Goal: Check status: Check status

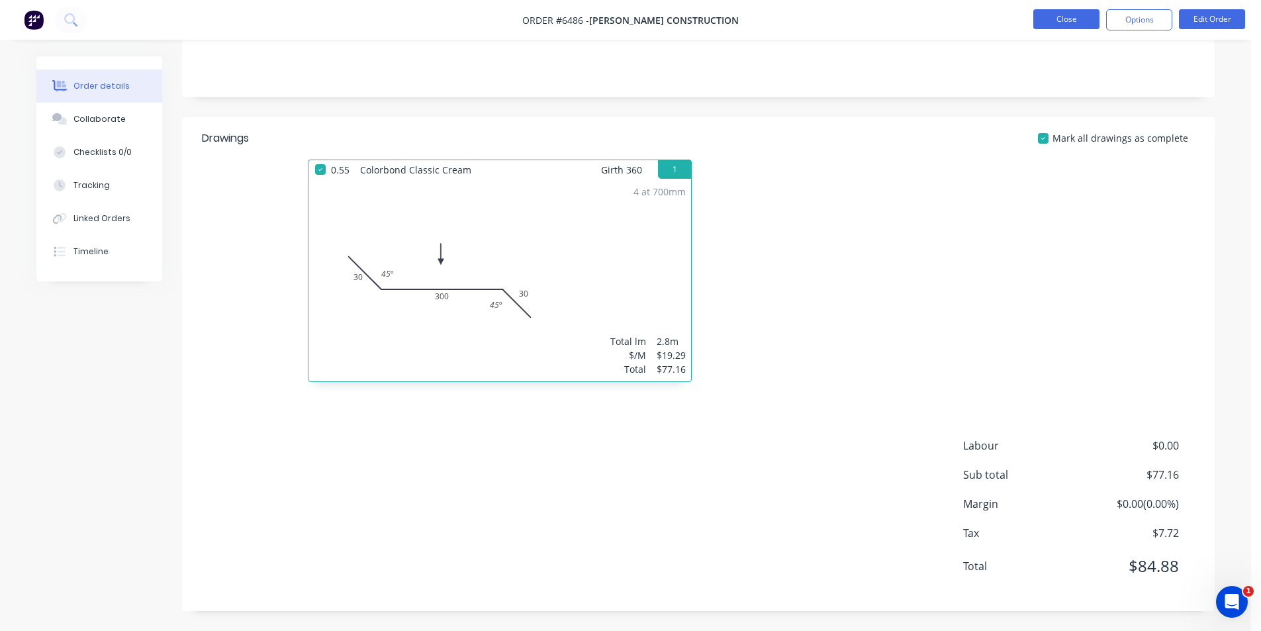
click at [1065, 23] on button "Close" at bounding box center [1067, 19] width 66 height 20
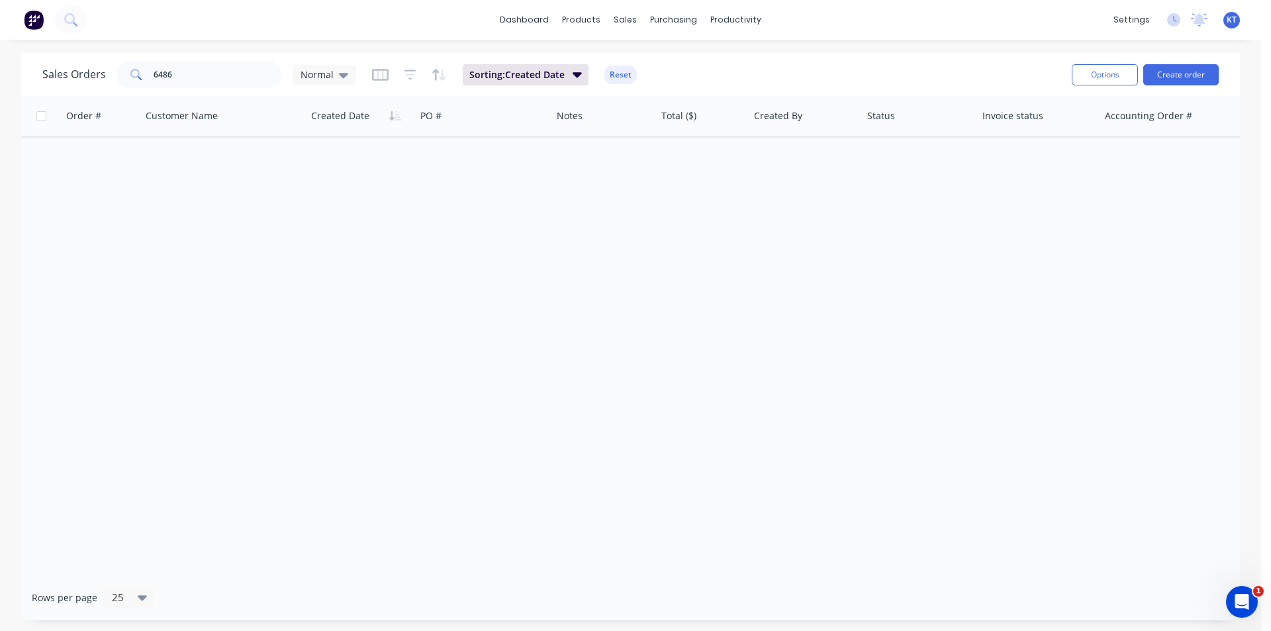
click at [891, 73] on div "Sales Orders 6486 Normal Sorting: Created Date Reset" at bounding box center [551, 74] width 1019 height 32
click at [214, 75] on input "6486" at bounding box center [218, 75] width 129 height 26
type input "6"
click at [214, 75] on input "11971" at bounding box center [218, 75] width 129 height 26
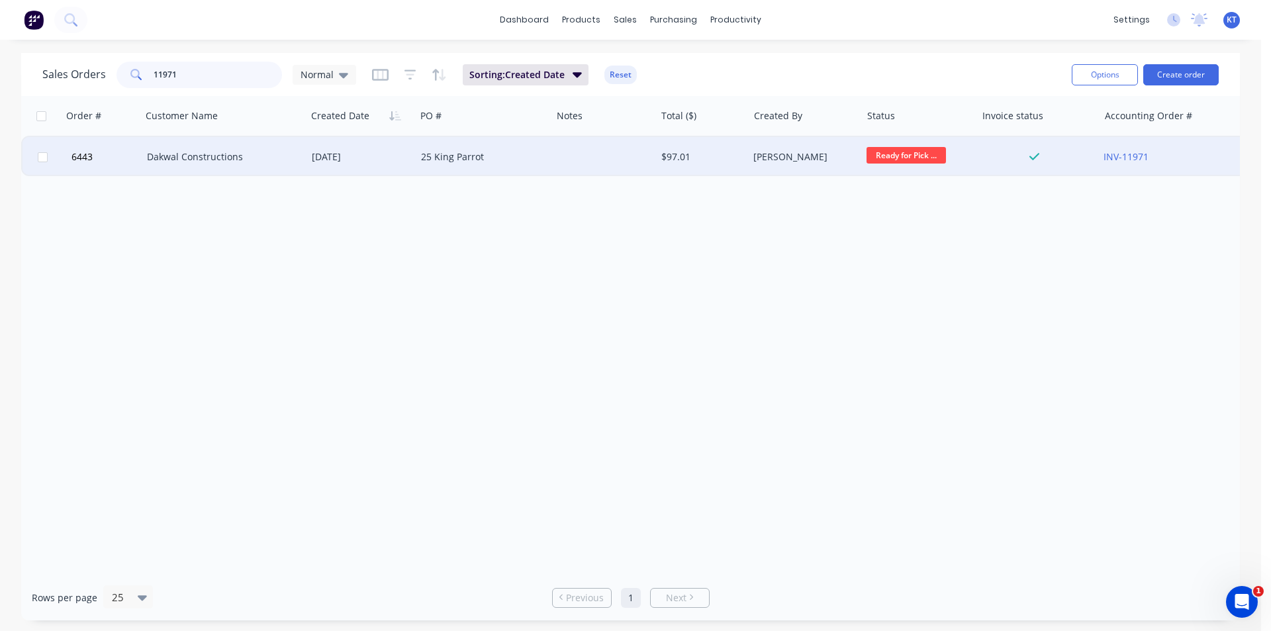
type input "11971"
click at [252, 158] on div "Dakwal Constructions" at bounding box center [220, 156] width 146 height 13
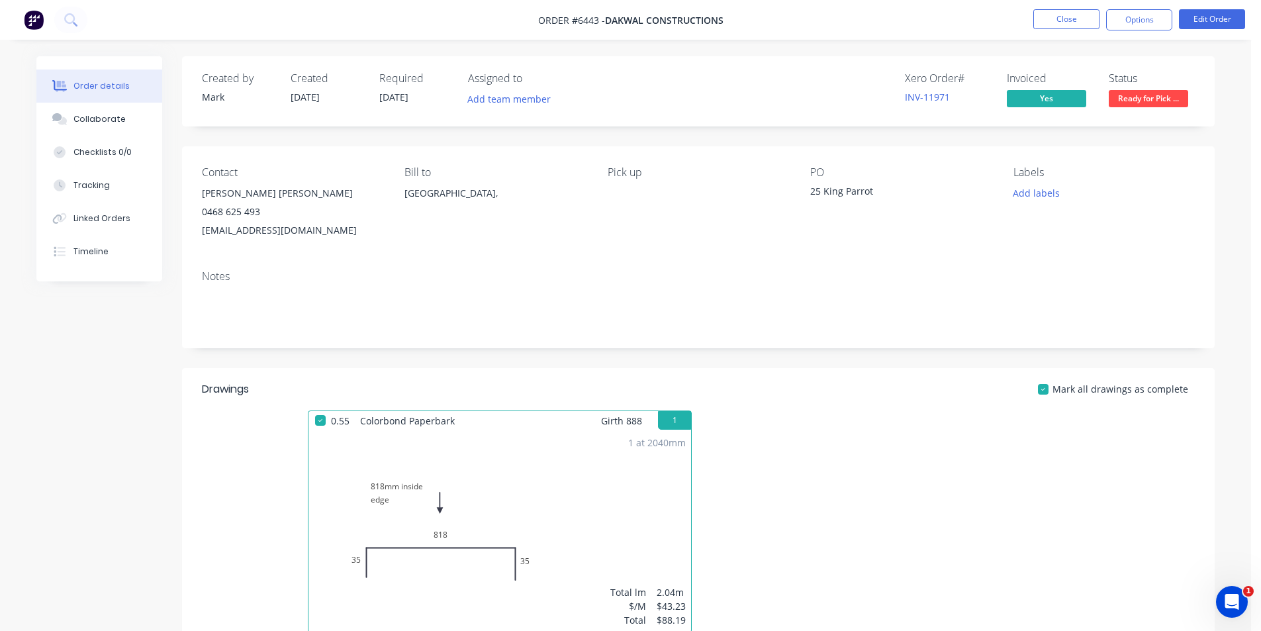
click at [259, 232] on div "[EMAIL_ADDRESS][DOMAIN_NAME]" at bounding box center [292, 230] width 181 height 19
click at [1130, 26] on button "Options" at bounding box center [1139, 19] width 66 height 21
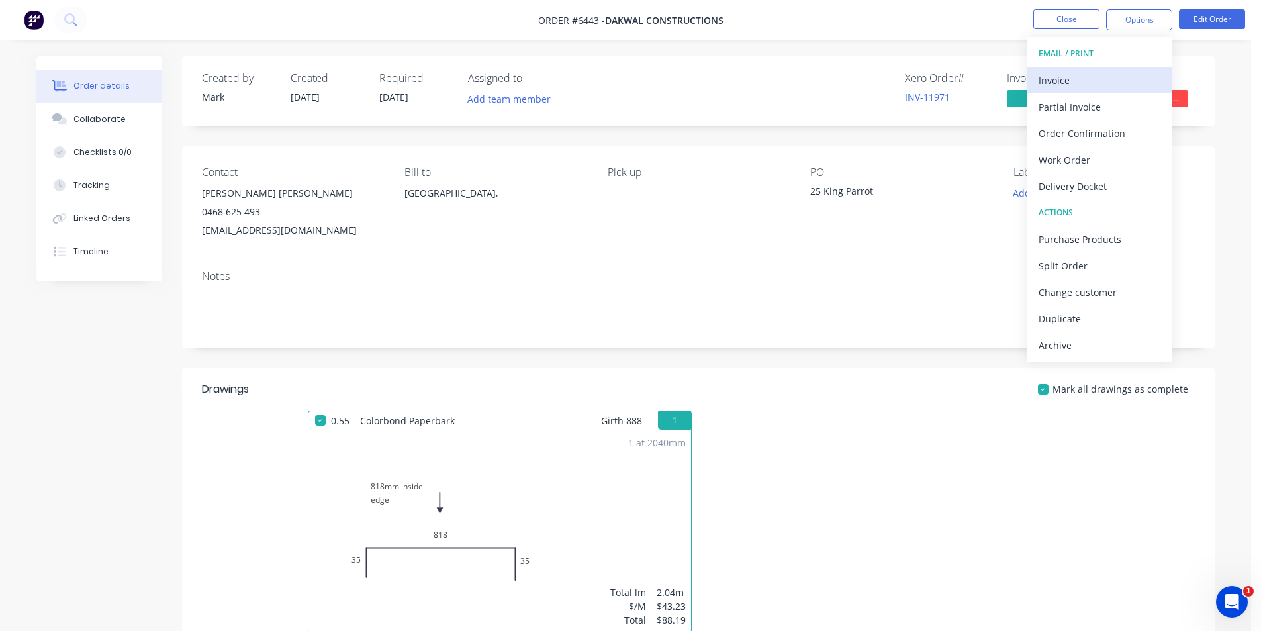
click at [1096, 88] on div "Invoice" at bounding box center [1100, 80] width 122 height 19
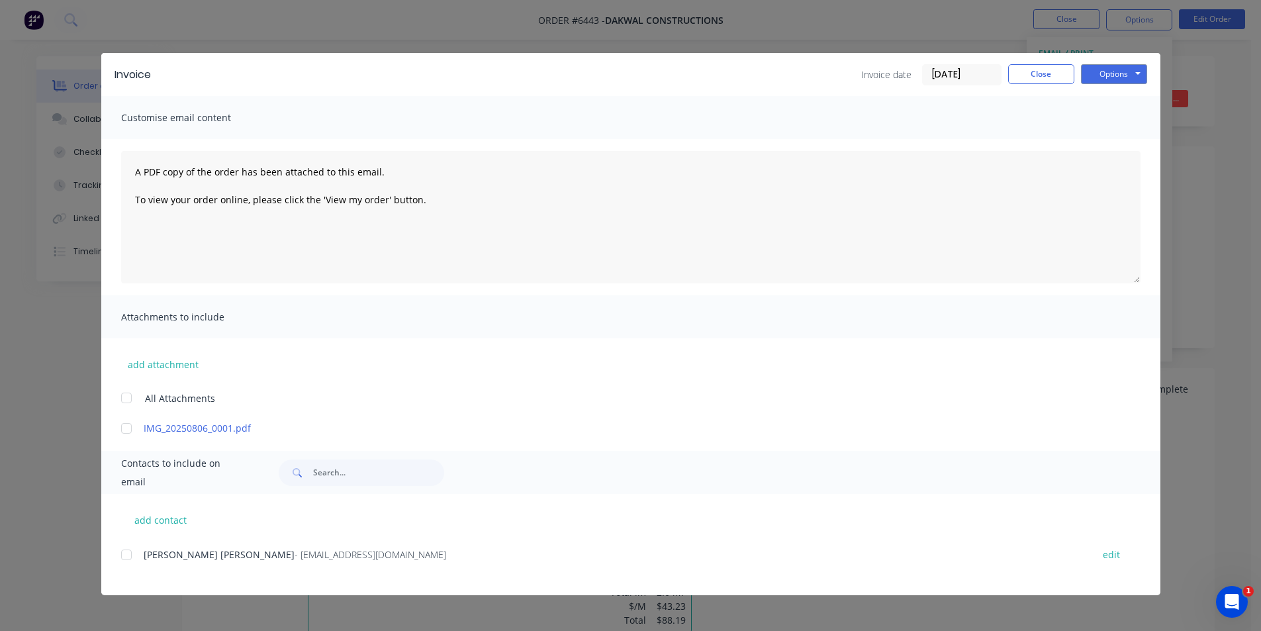
click at [129, 559] on div at bounding box center [126, 555] width 26 height 26
click at [1141, 70] on button "Options" at bounding box center [1114, 74] width 66 height 20
click at [1007, 116] on div "Customise email content" at bounding box center [630, 117] width 1059 height 43
click at [1045, 75] on button "Close" at bounding box center [1041, 74] width 66 height 20
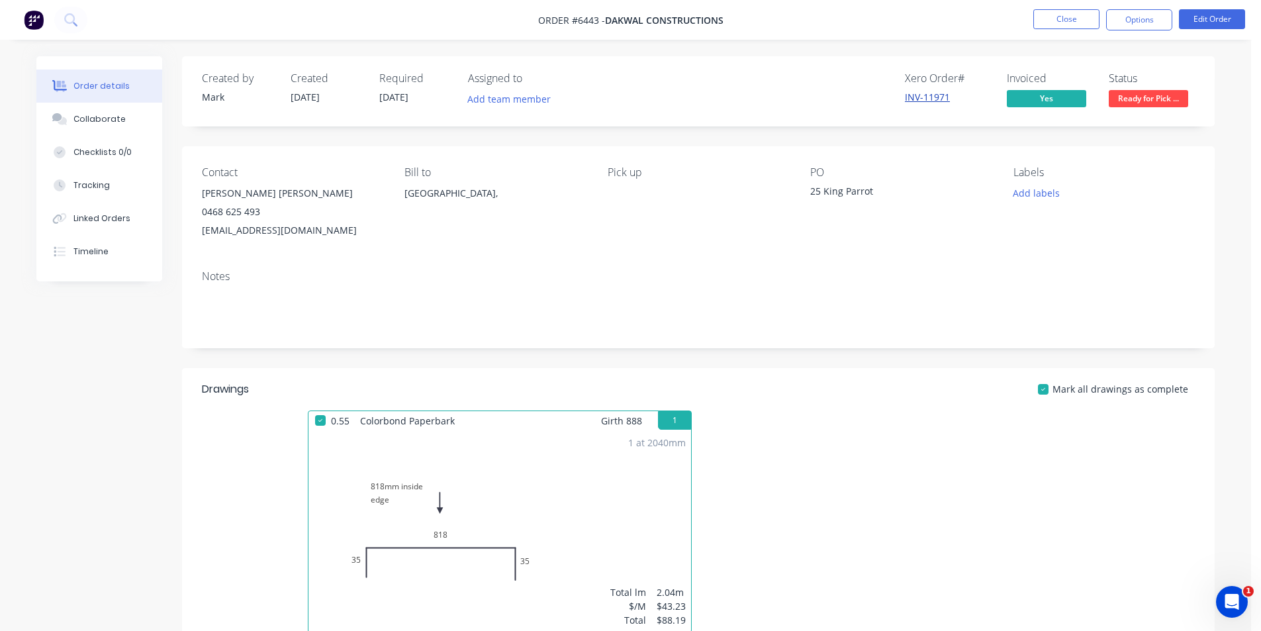
click at [933, 101] on link "INV-11971" at bounding box center [927, 97] width 45 height 13
click at [1074, 24] on button "Close" at bounding box center [1067, 19] width 66 height 20
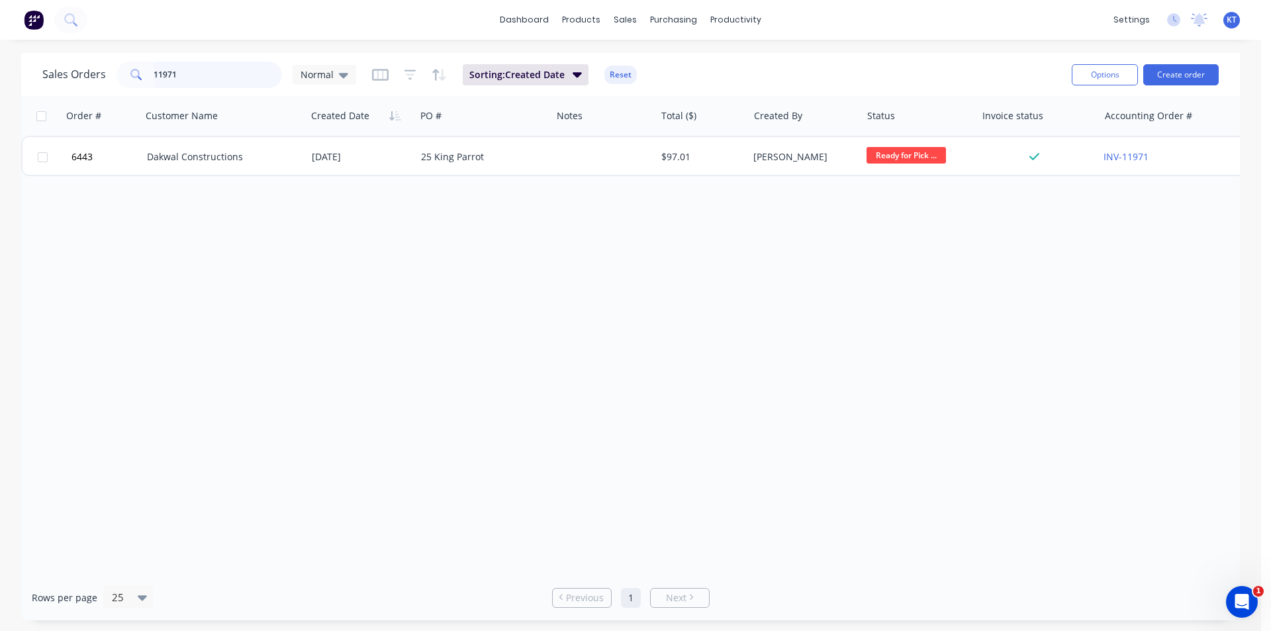
drag, startPoint x: 195, startPoint y: 75, endPoint x: 87, endPoint y: 55, distance: 110.5
click at [87, 55] on div "Sales Orders 11971 Normal Sorting: Created Date Reset Options Create order" at bounding box center [630, 74] width 1219 height 43
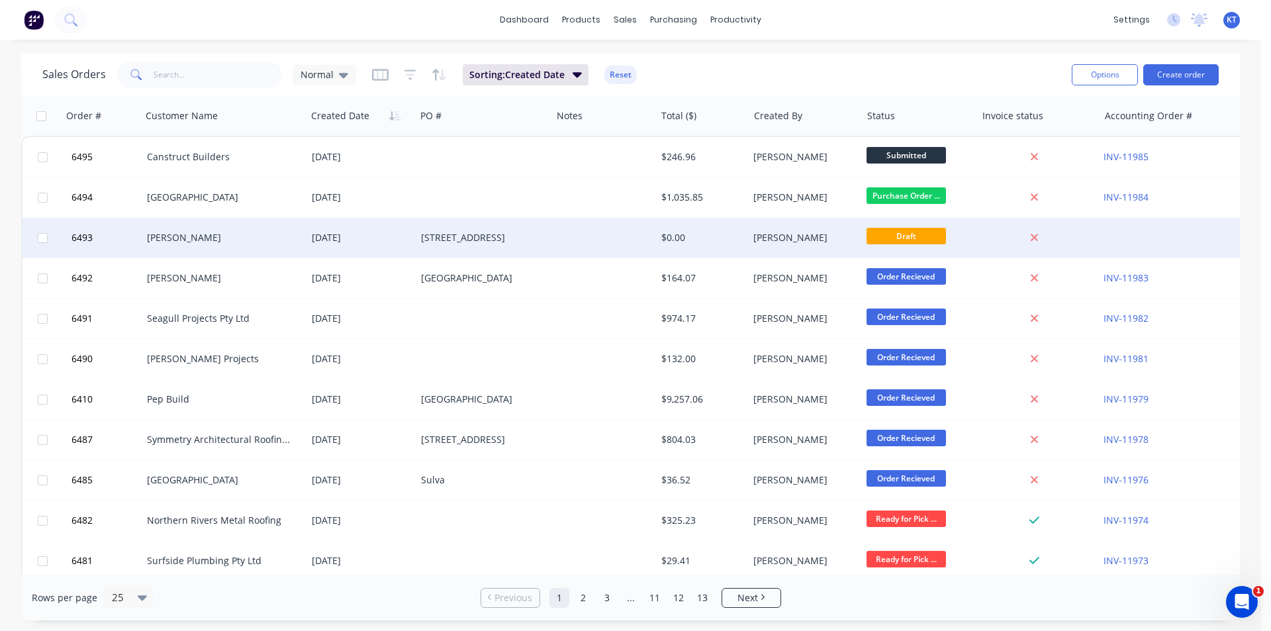
click at [195, 240] on div "[PERSON_NAME]" at bounding box center [220, 237] width 146 height 13
